Goal: Find specific page/section: Find specific page/section

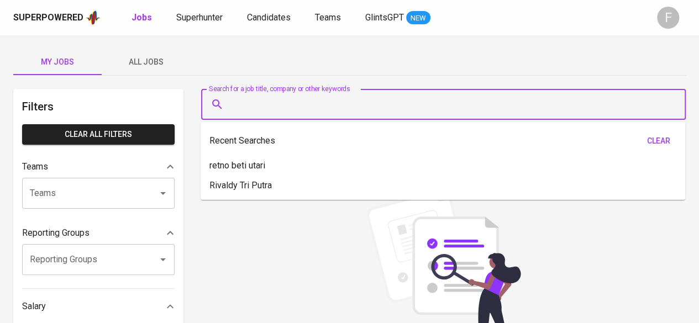
click at [285, 96] on input "Search for a job title, company or other keywords" at bounding box center [446, 104] width 436 height 21
paste input "[PERSON_NAME]"
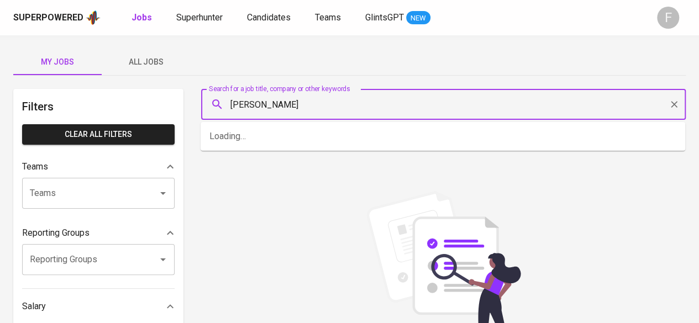
type input "[PERSON_NAME]"
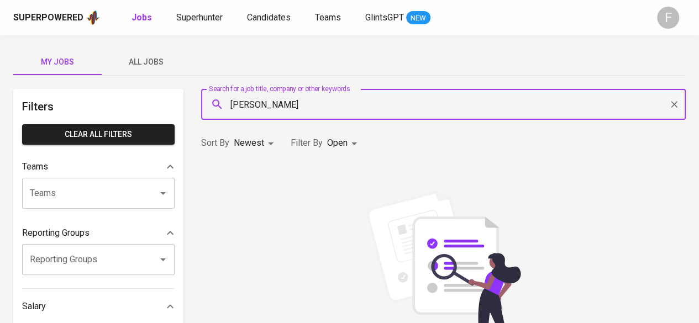
click at [200, 6] on div "Superpowered Jobs Superhunter Candidates Teams GlintsGPT NEW F" at bounding box center [349, 17] width 699 height 35
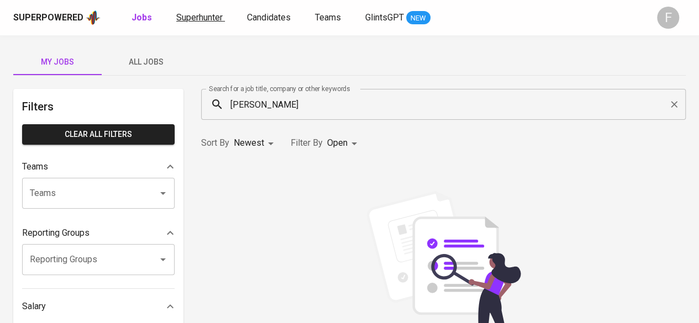
click at [208, 23] on link "Superhunter" at bounding box center [200, 18] width 49 height 14
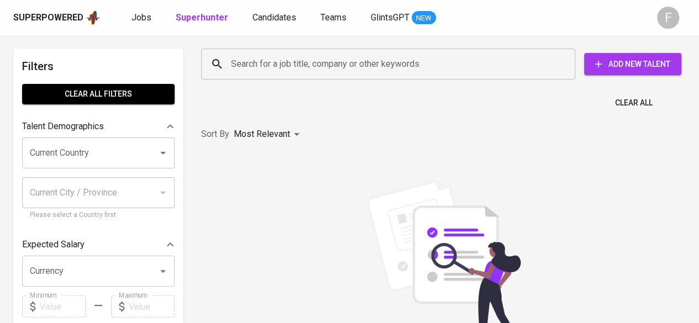
click at [288, 74] on input "Search for a job title, company or other keywords" at bounding box center [391, 64] width 326 height 21
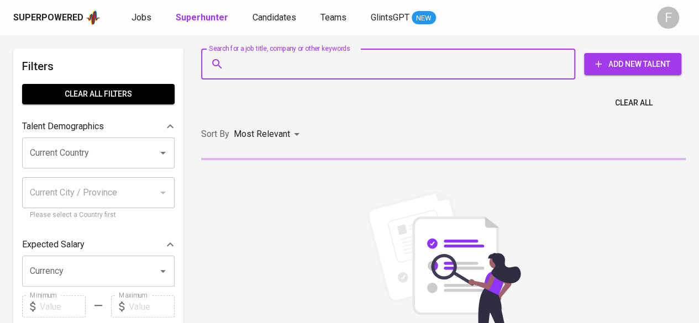
paste input "[PERSON_NAME]"
type input "[PERSON_NAME]"
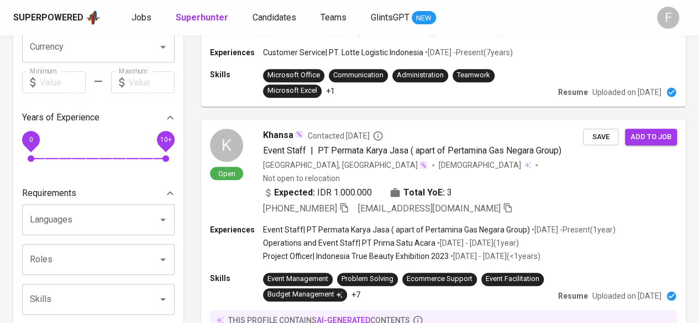
scroll to position [169, 0]
